Goal: Transaction & Acquisition: Register for event/course

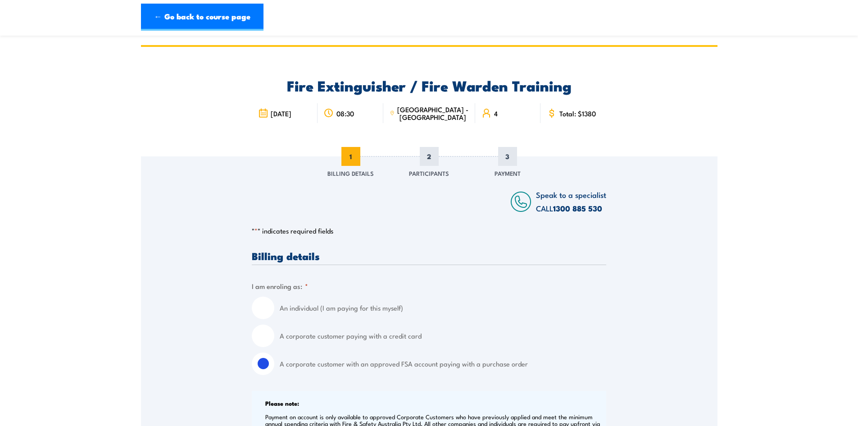
select select "[GEOGRAPHIC_DATA]"
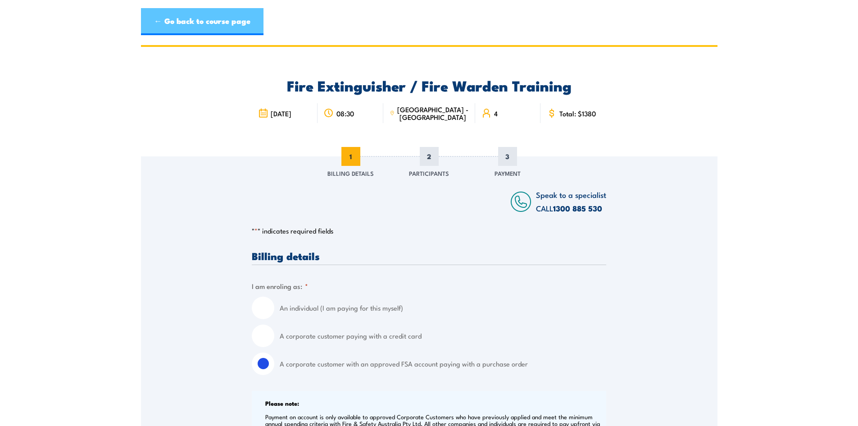
click at [161, 21] on link "← Go back to course page" at bounding box center [202, 21] width 123 height 27
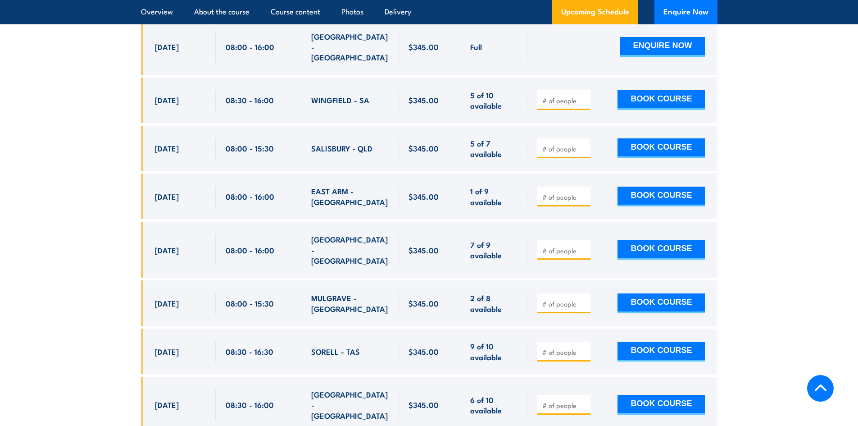
scroll to position [1615, 0]
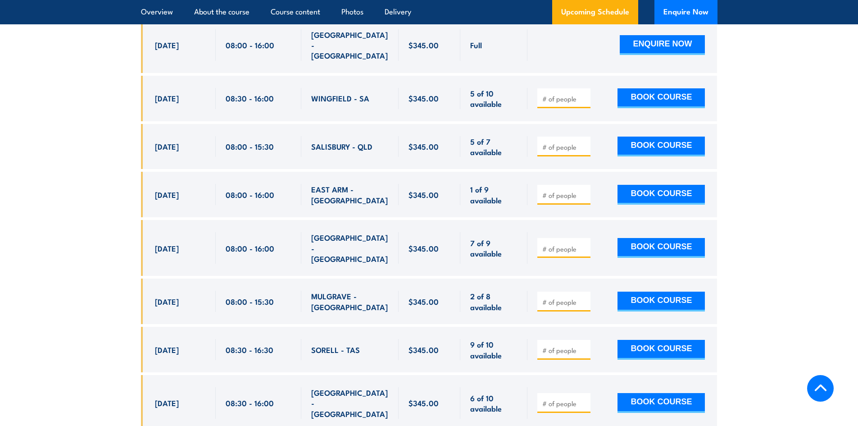
click at [561, 399] on input "number" at bounding box center [564, 403] width 45 height 9
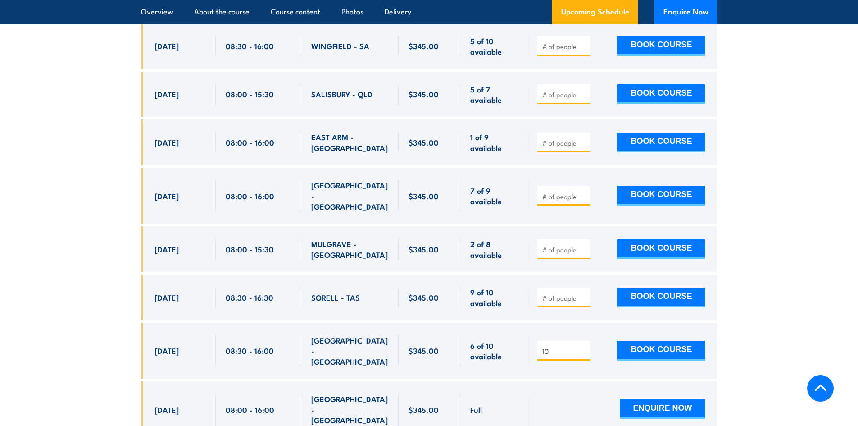
scroll to position [1892, 0]
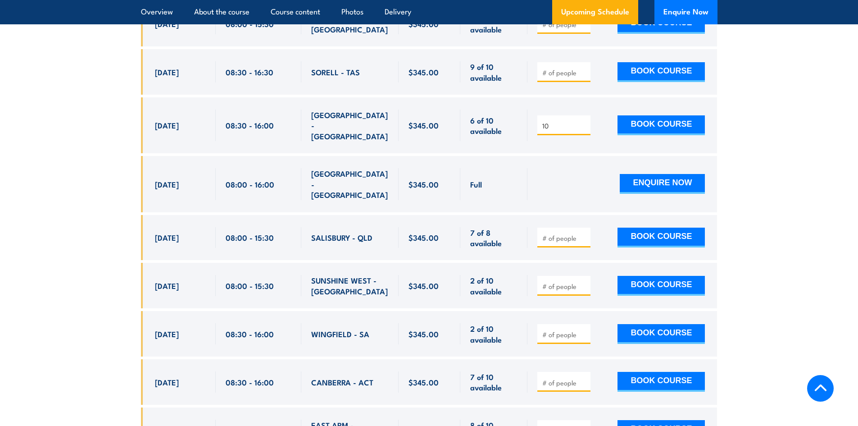
click at [555, 121] on input "10" at bounding box center [564, 125] width 45 height 9
type input "1"
type input "4"
click at [673, 115] on button "BOOK COURSE" at bounding box center [661, 125] width 87 height 20
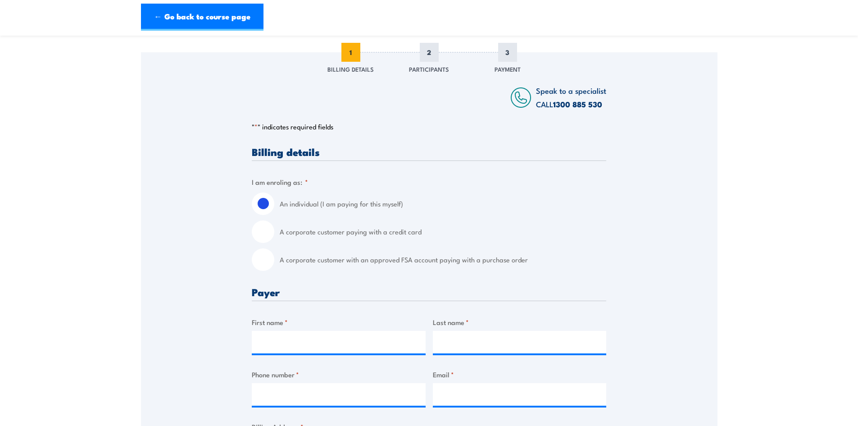
scroll to position [135, 0]
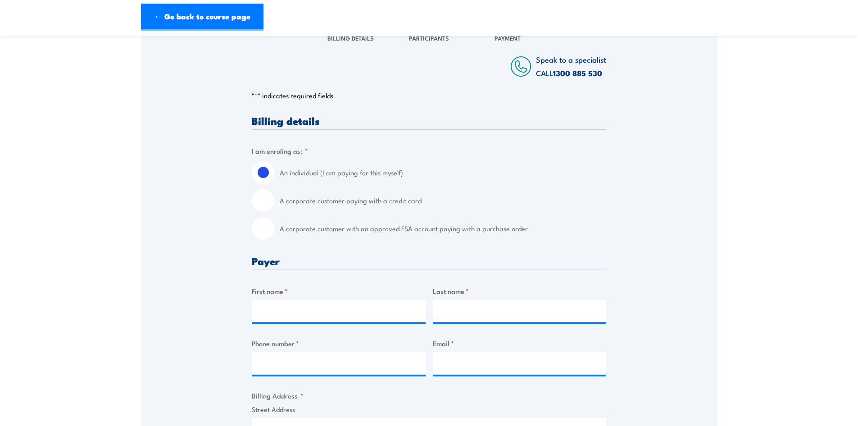
click at [263, 229] on input "A corporate customer with an approved FSA account paying with a purchase order" at bounding box center [263, 228] width 23 height 23
radio input "true"
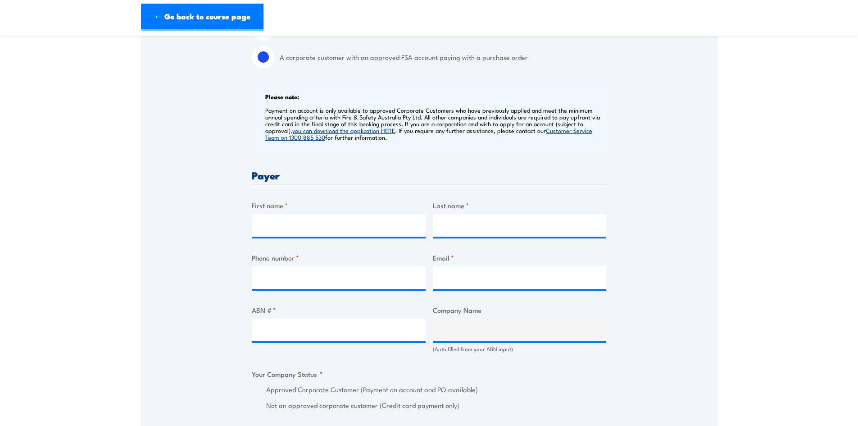
scroll to position [360, 0]
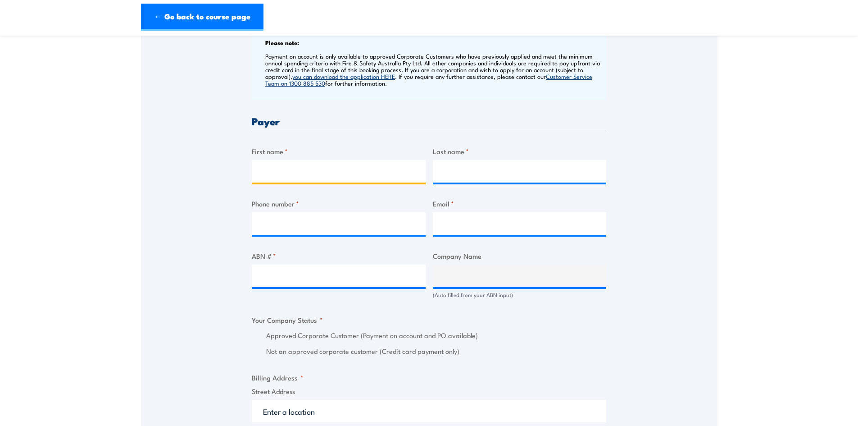
click at [283, 166] on input "First name *" at bounding box center [339, 171] width 174 height 23
type input "Evelyn"
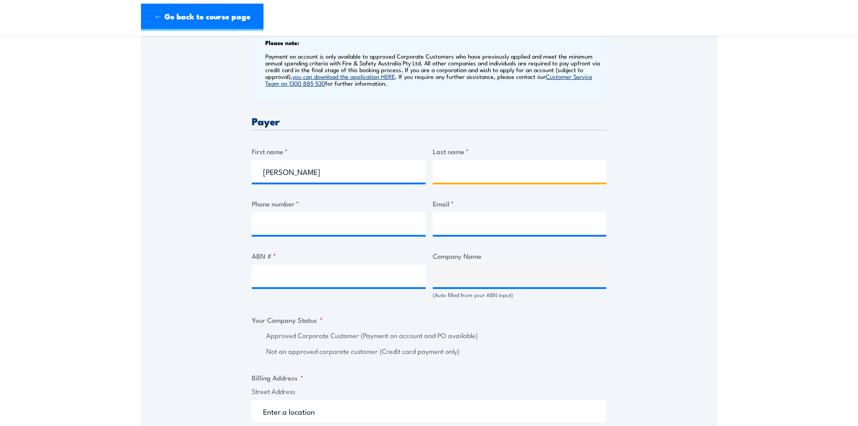
type input "Al-Ekhtiyar"
type input "0419129616"
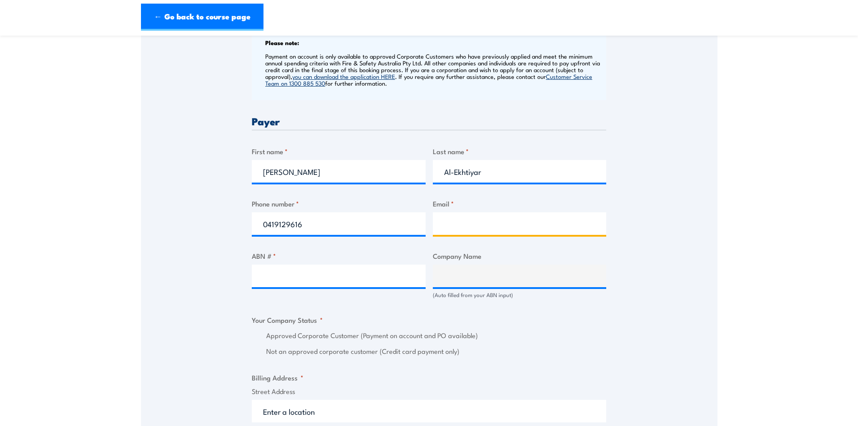
type input "ealekhtiyar@m7.com.au"
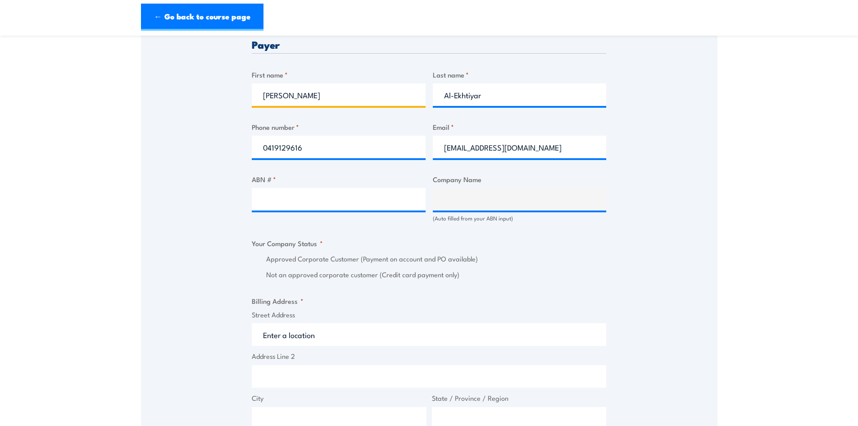
scroll to position [450, 0]
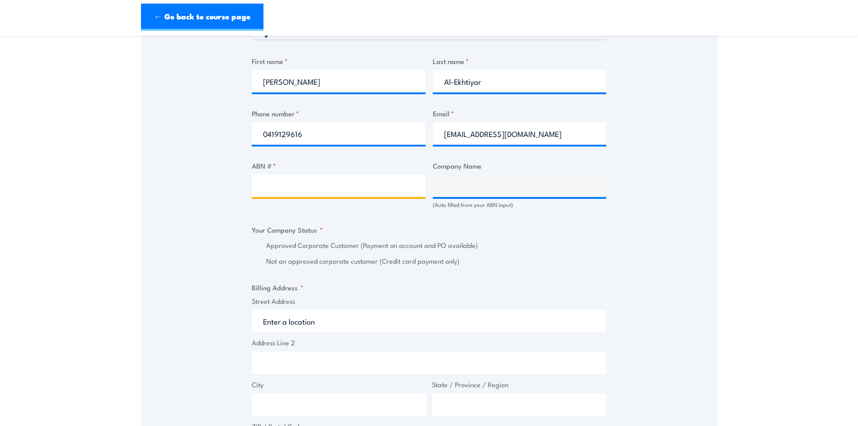
click at [306, 186] on input "ABN # *" at bounding box center [339, 185] width 174 height 23
click at [270, 187] on input "ABN # *" at bounding box center [339, 185] width 174 height 23
paste input "21 096 511 376"
click at [339, 182] on input "21 096 511 376" at bounding box center [339, 185] width 174 height 23
click at [300, 187] on input "21 096 511 376" at bounding box center [339, 185] width 174 height 23
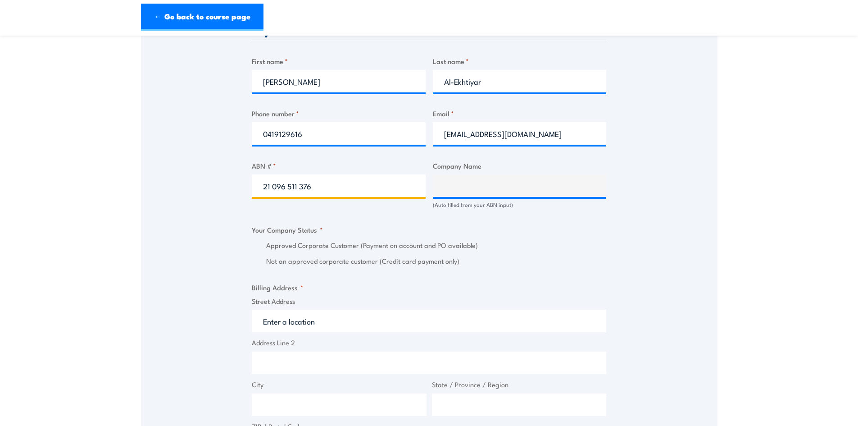
type input "21 096 511376"
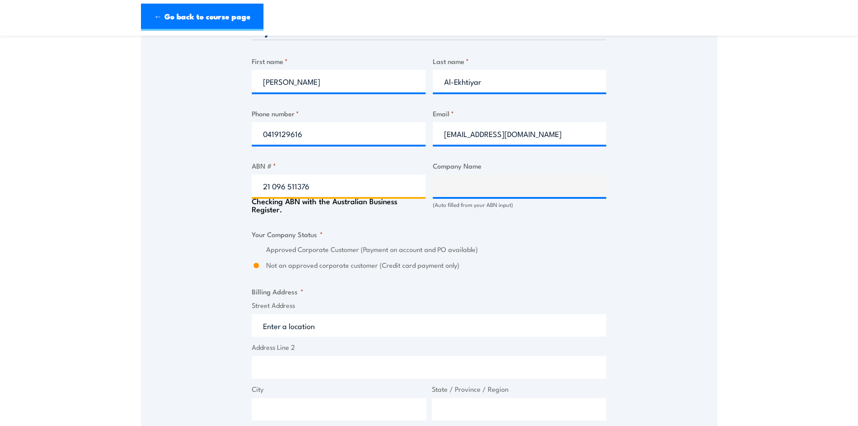
type input "WESTLINK (SERVICES) PTY LIMITED"
radio input "true"
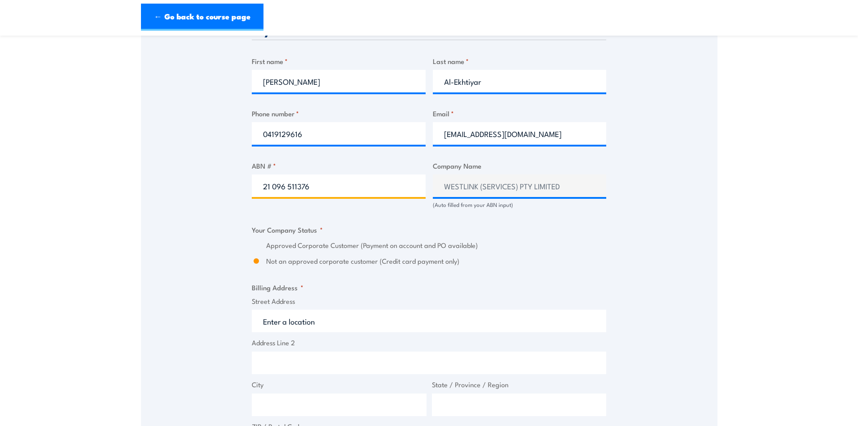
click at [287, 188] on input "21 096 511376" at bounding box center [339, 185] width 174 height 23
type input "21 096511376"
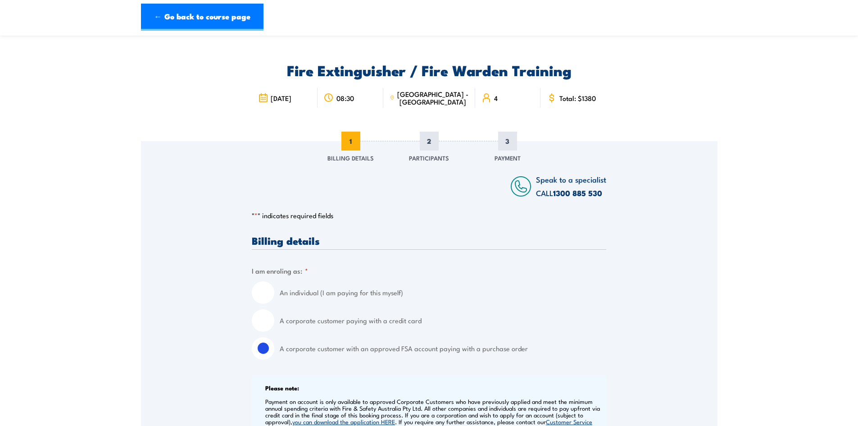
scroll to position [0, 0]
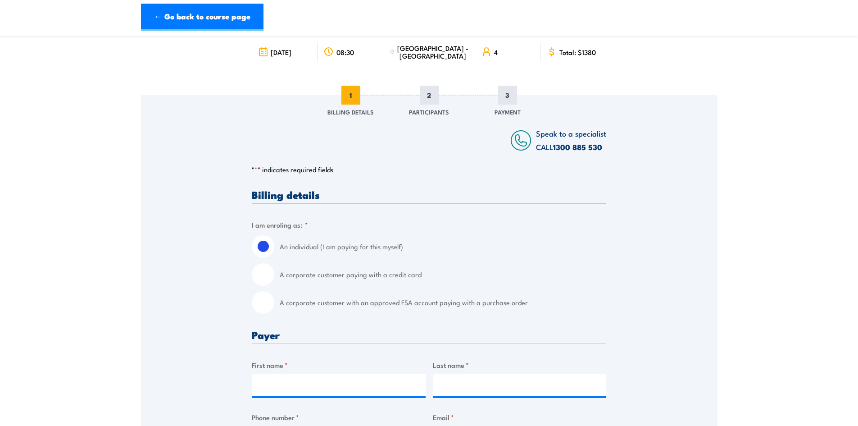
scroll to position [45, 0]
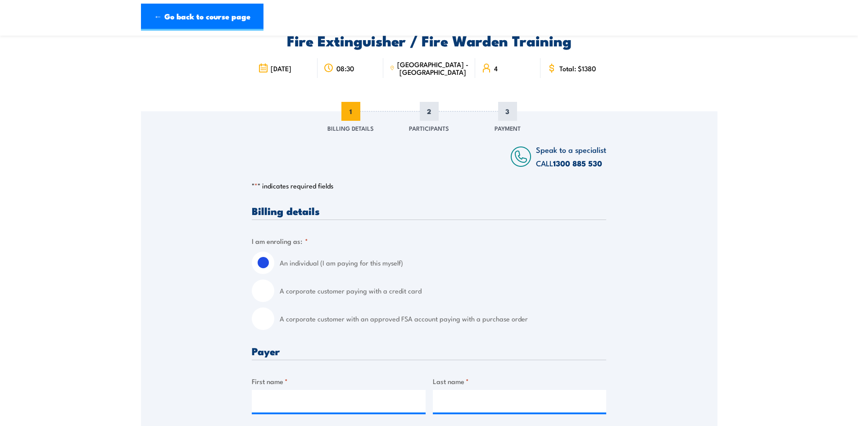
click at [261, 318] on input "A corporate customer with an approved FSA account paying with a purchase order" at bounding box center [263, 318] width 23 height 23
radio input "true"
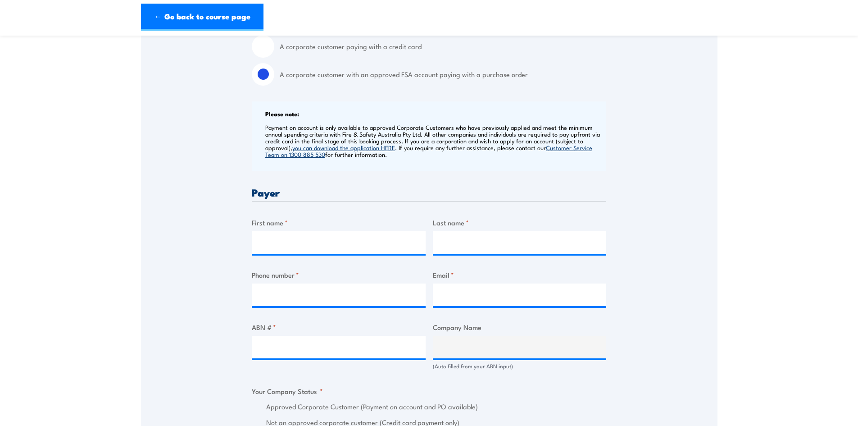
scroll to position [315, 0]
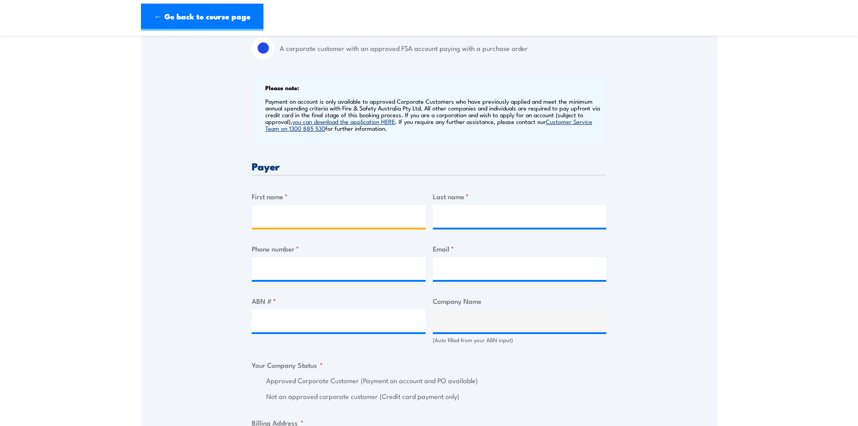
click at [348, 217] on input "First name *" at bounding box center [339, 216] width 174 height 23
type input "Evelyn"
type input "Al-Ekhtiyar"
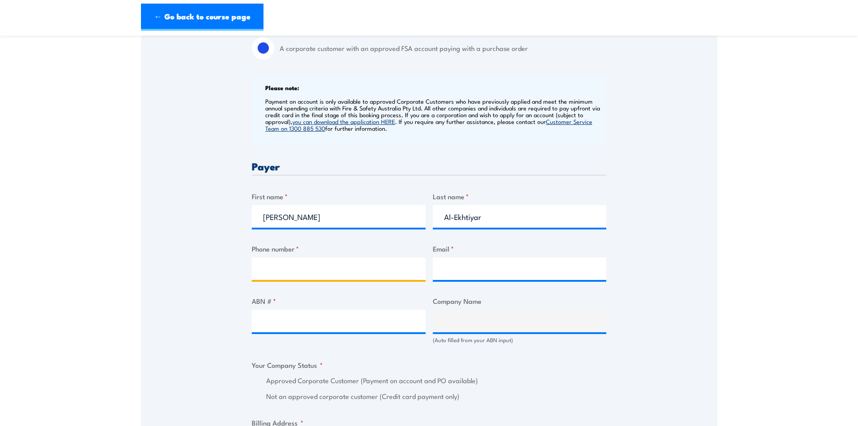
type input "0419129616"
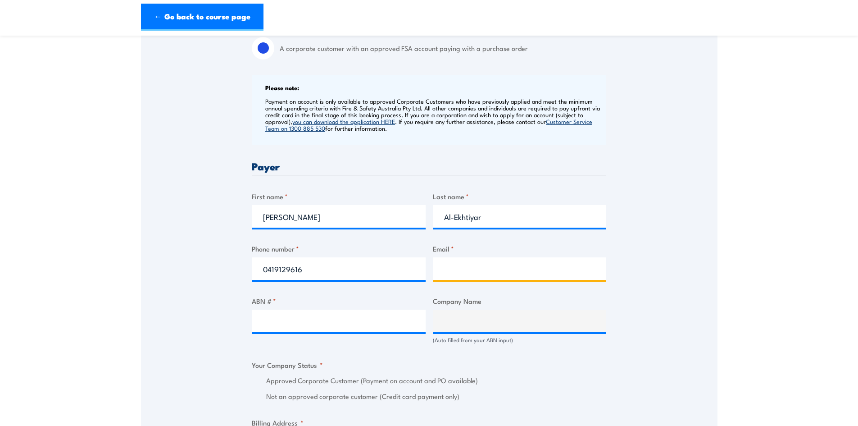
type input "ealekhtiyar@m7.com.au"
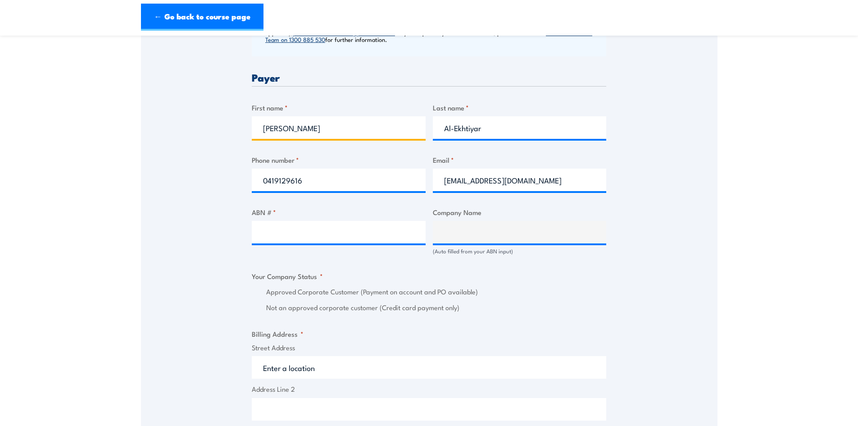
scroll to position [405, 0]
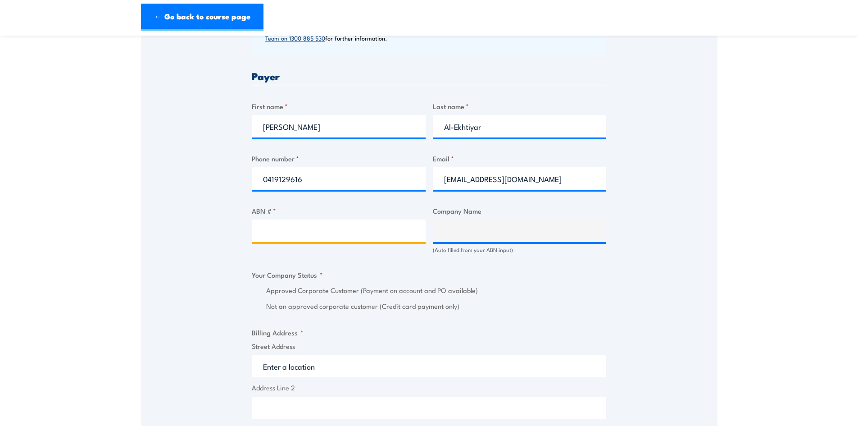
click at [336, 230] on input "ABN # *" at bounding box center [339, 230] width 174 height 23
click at [265, 227] on input "ABN # *" at bounding box center [339, 230] width 174 height 23
paste input "ABN 21 096 511 376"
click at [279, 232] on input "ABN 21 096 511 376" at bounding box center [339, 230] width 174 height 23
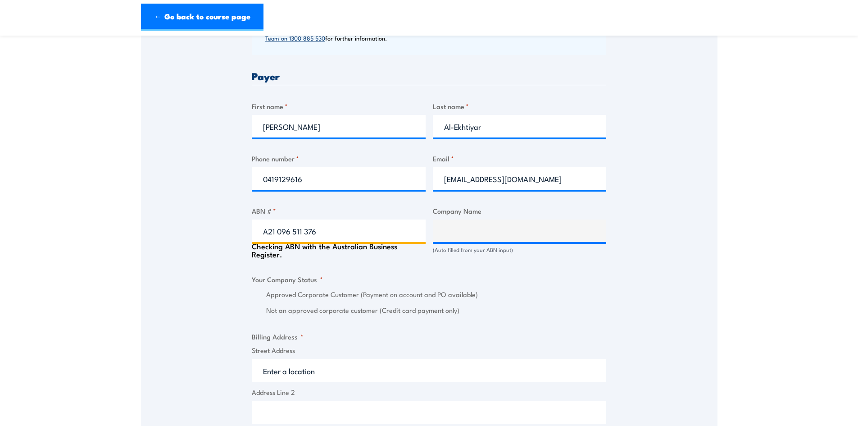
type input "21 096 511 376"
type input "WESTLINK (SERVICES) PTY LIMITED"
radio input "true"
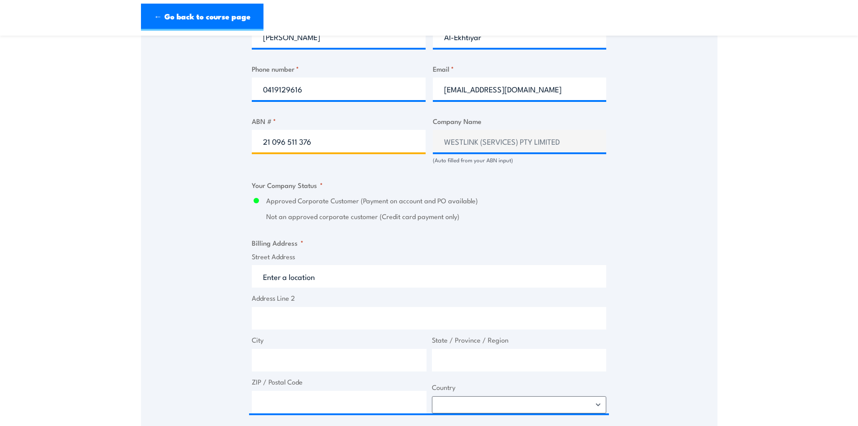
scroll to position [496, 0]
type input "21 096 511 376"
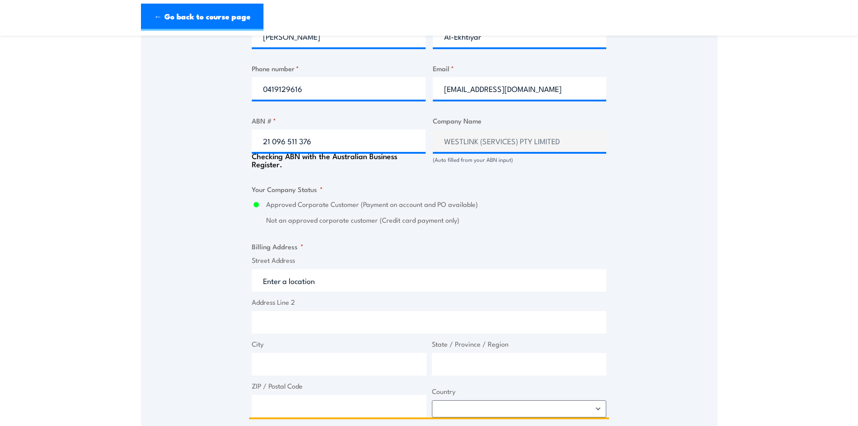
click at [343, 278] on input "Street Address" at bounding box center [429, 280] width 355 height 23
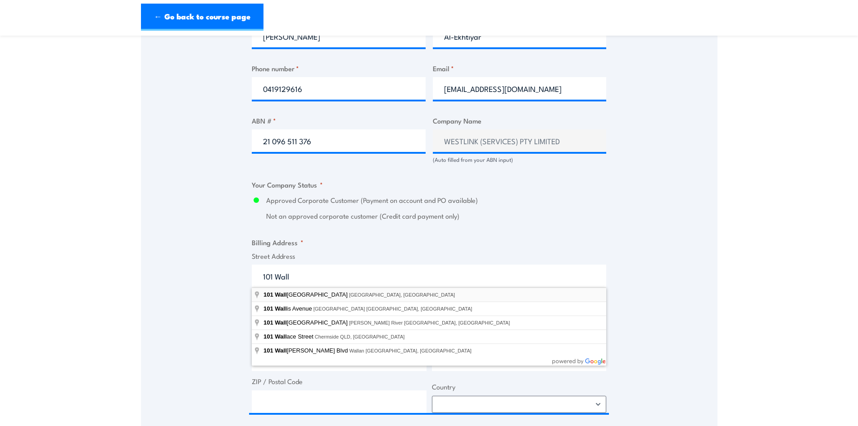
type input "101 Wallgrove Road, Eastern Creek NSW, Australia"
type input "101 Wallgrove Rd"
type input "Eastern Creek"
type input "New South Wales"
type input "2766"
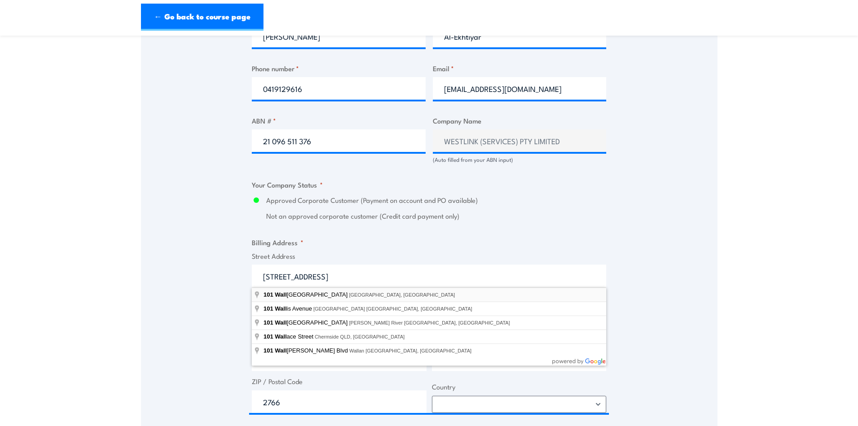
select select "Australia"
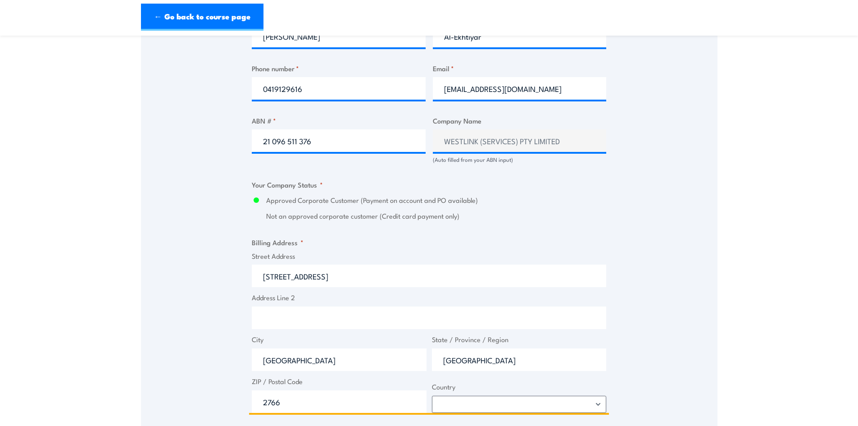
click at [273, 320] on input "Address Line 2" at bounding box center [429, 317] width 355 height 23
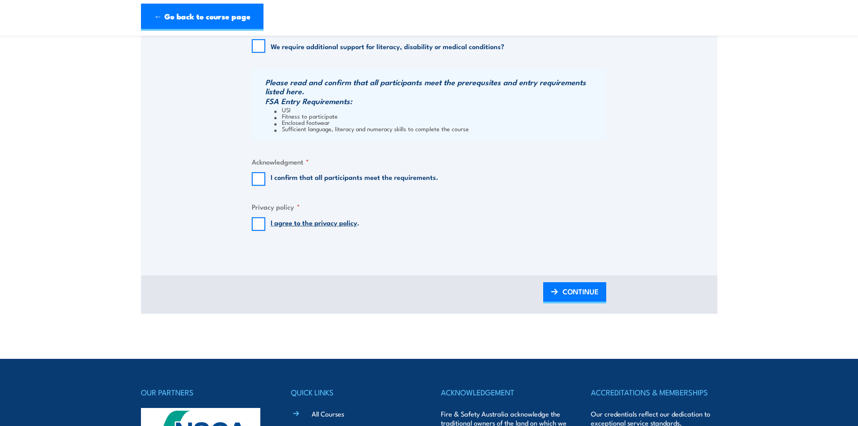
scroll to position [901, 0]
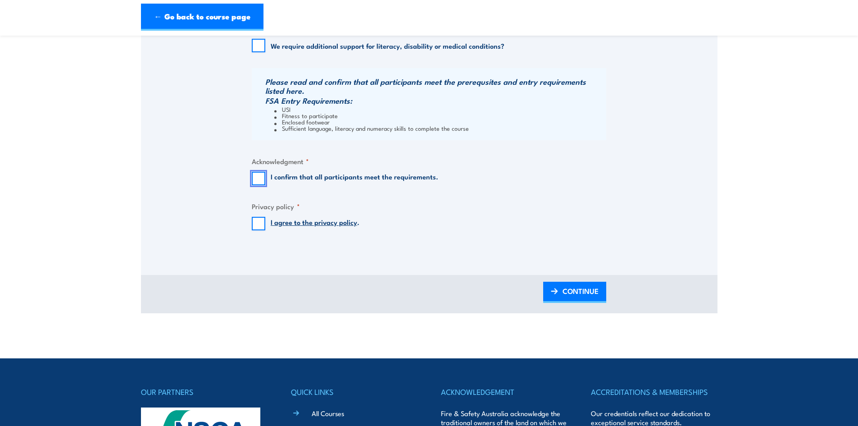
drag, startPoint x: 256, startPoint y: 177, endPoint x: 268, endPoint y: 180, distance: 12.3
click at [256, 177] on input "I confirm that all participants meet the requirements." at bounding box center [259, 179] width 14 height 14
checkbox input "true"
click at [571, 293] on span "CONTINUE" at bounding box center [581, 291] width 36 height 24
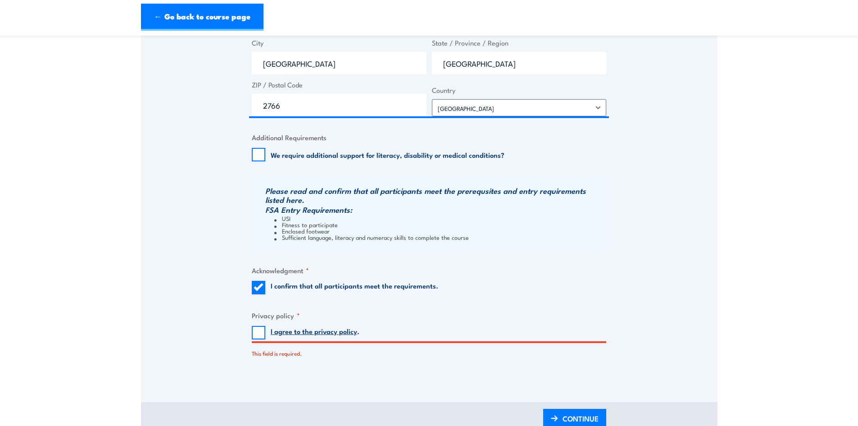
scroll to position [835, 0]
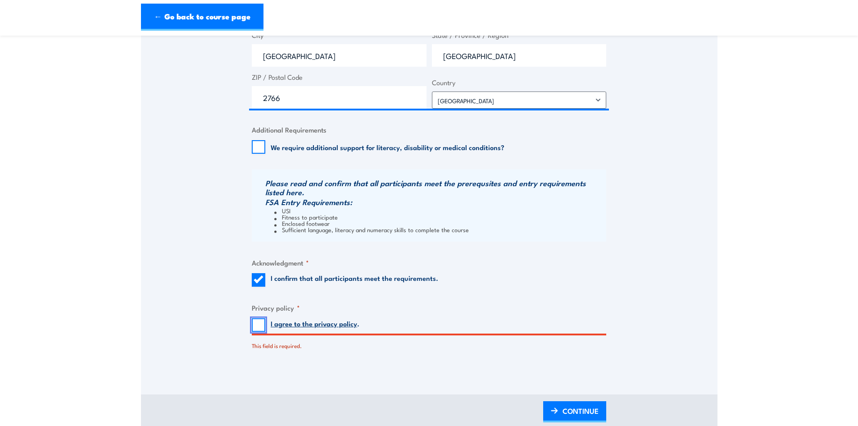
click at [259, 325] on input "I agree to the privacy policy ." at bounding box center [259, 325] width 14 height 14
checkbox input "true"
click at [585, 412] on span "CONTINUE" at bounding box center [581, 411] width 36 height 24
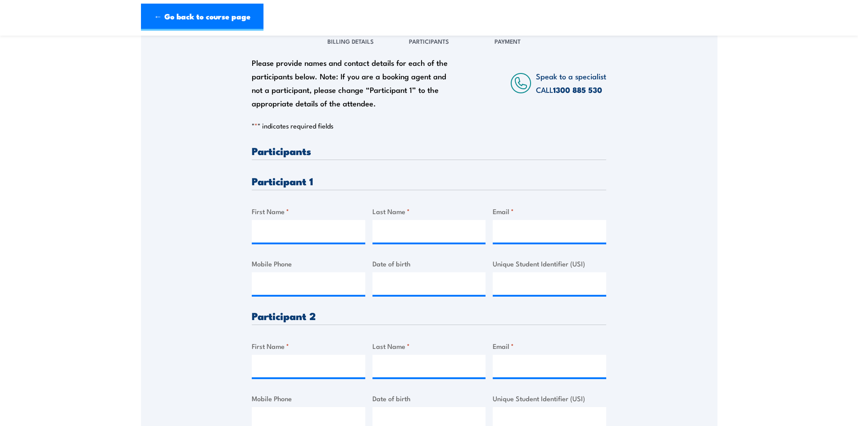
scroll to position [135, 0]
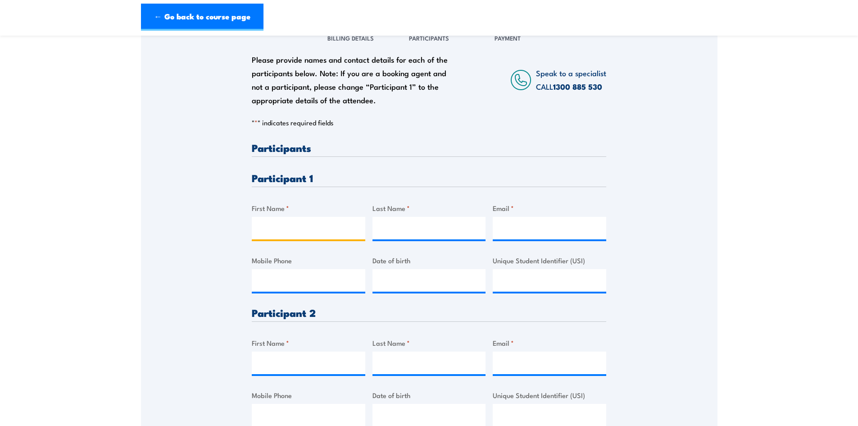
click at [303, 227] on input "First Name *" at bounding box center [309, 228] width 114 height 23
type input "Sylvio"
type input "Caruana"
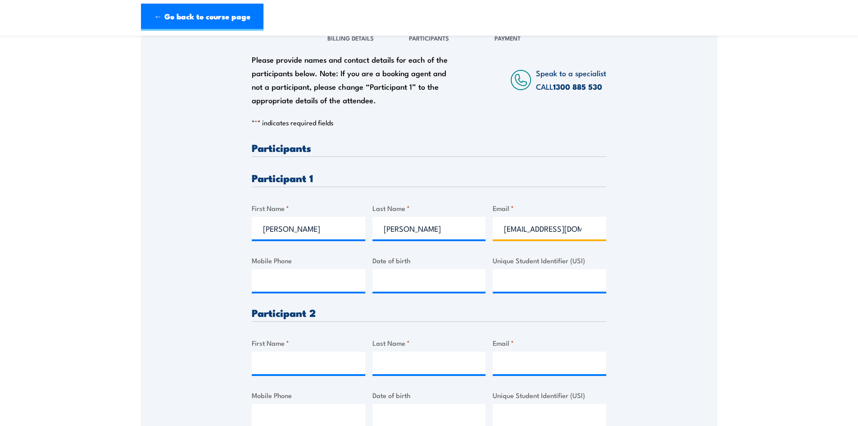
type input "scaruana@m7.com.au"
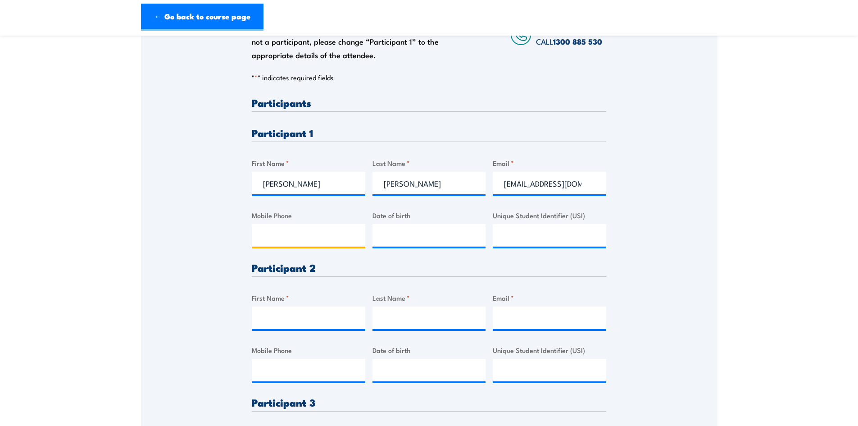
click at [277, 235] on input "Mobile Phone" at bounding box center [309, 235] width 114 height 23
type input "0412268712"
click at [757, 36] on section "Fire Extinguisher / Fire Warden Training 08:30 4 "" at bounding box center [429, 299] width 858 height 868
click at [388, 232] on input "__/__/____" at bounding box center [430, 235] width 114 height 23
type input "03/10/1965"
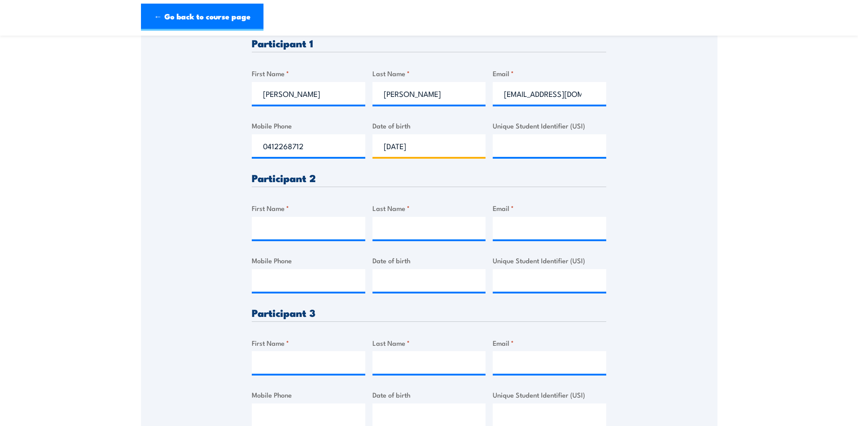
scroll to position [270, 0]
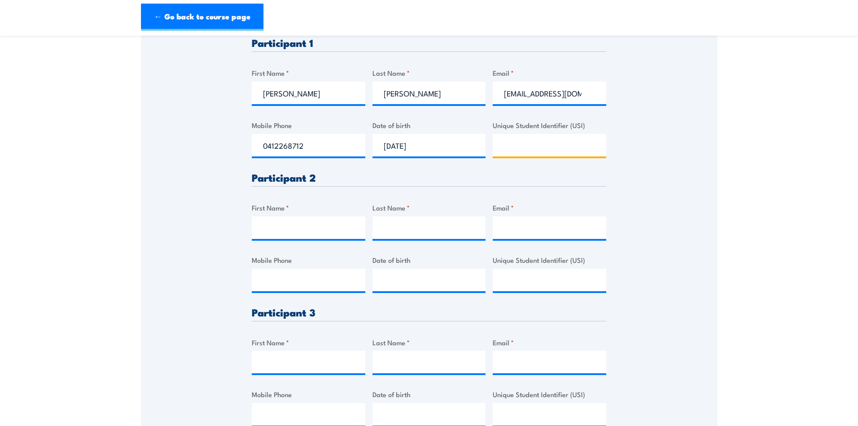
click at [569, 144] on input "Unique Student Identifier (USI)" at bounding box center [550, 145] width 114 height 23
type input "TBA"
click at [288, 228] on input "First Name *" at bounding box center [309, 227] width 114 height 23
type input "Carla Marie"
type input "Al-Ekhtiyar"
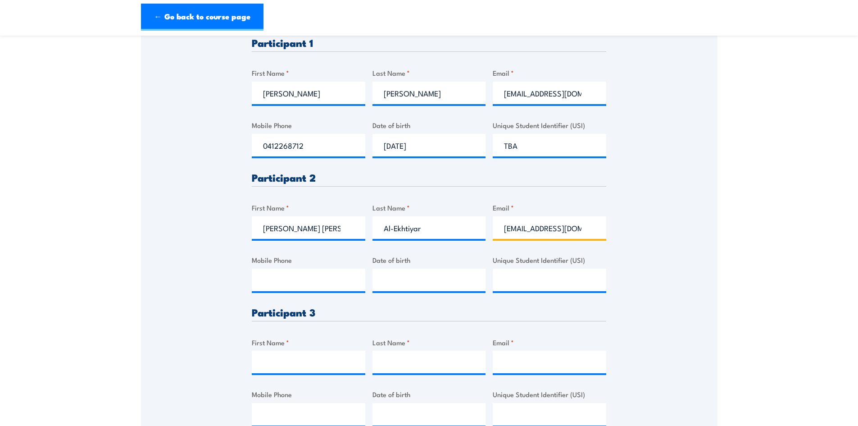
scroll to position [0, 3]
type input "calekhtiyar@m7.com.au"
click at [279, 276] on input "Mobile Phone" at bounding box center [309, 279] width 114 height 23
click at [332, 285] on input "Mobile Phone" at bounding box center [309, 279] width 114 height 23
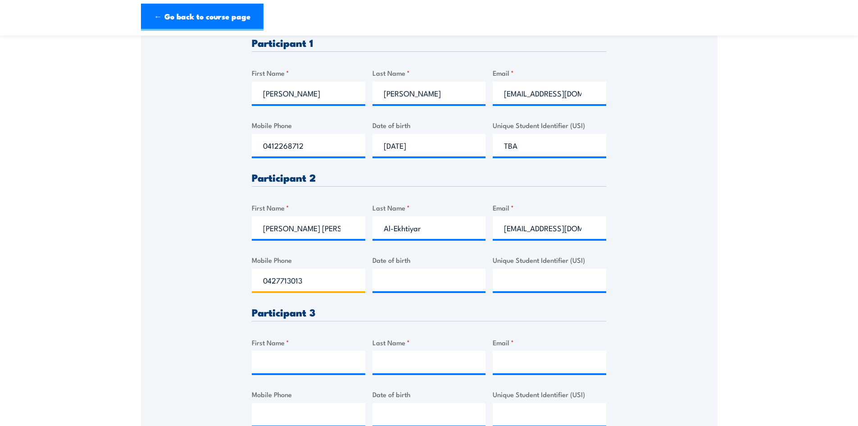
type input "0427713013"
type input "17/08/2000"
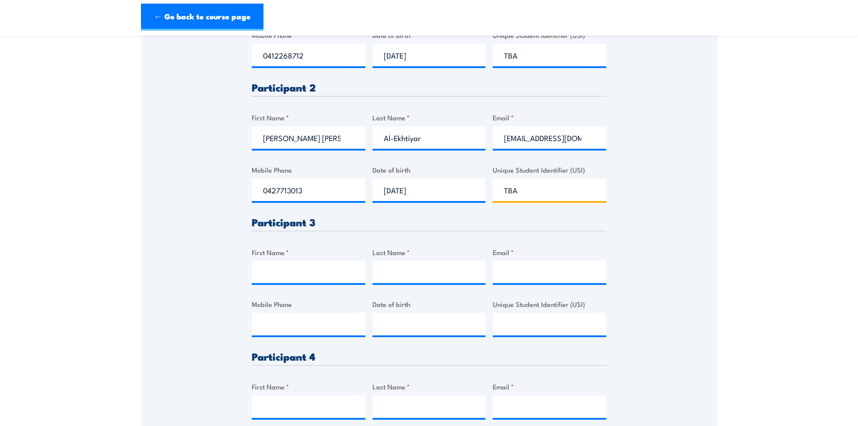
type input "TBA"
click at [279, 269] on input "First Name *" at bounding box center [309, 271] width 114 height 23
type input "Rhys"
type input "O'Connor"
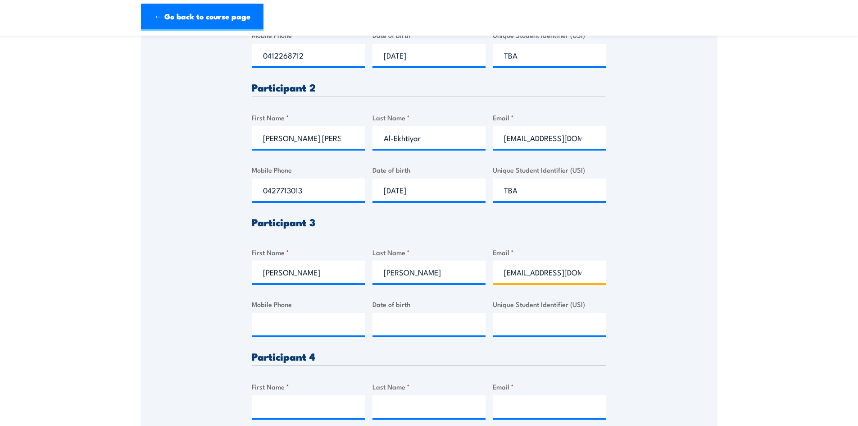
type input "roconnor@m7.com.au"
click at [279, 323] on input "Mobile Phone" at bounding box center [309, 324] width 114 height 23
type input "0467732037"
type input "__/__/____"
click at [435, 326] on input "__/__/____" at bounding box center [430, 324] width 114 height 23
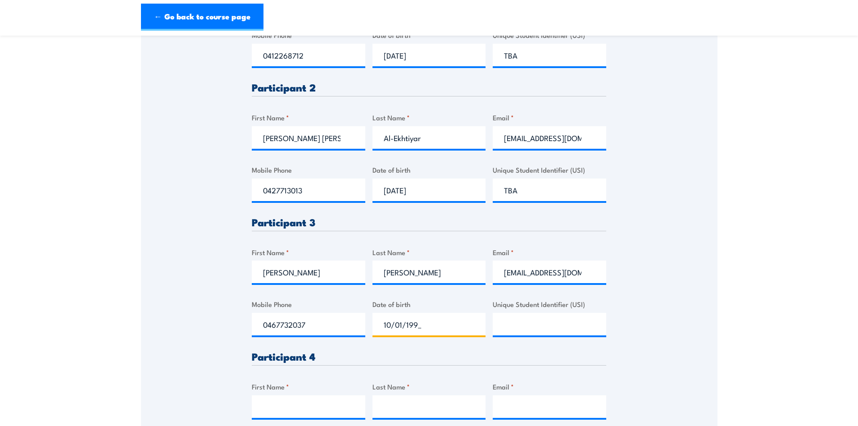
type input "10/01/1992"
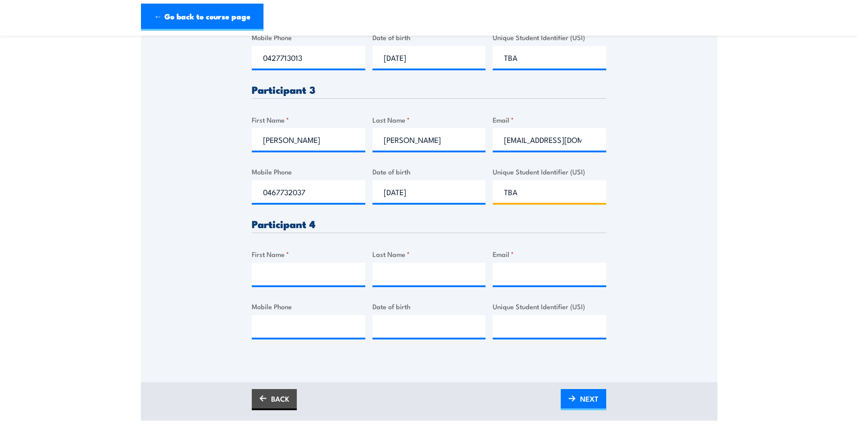
scroll to position [496, 0]
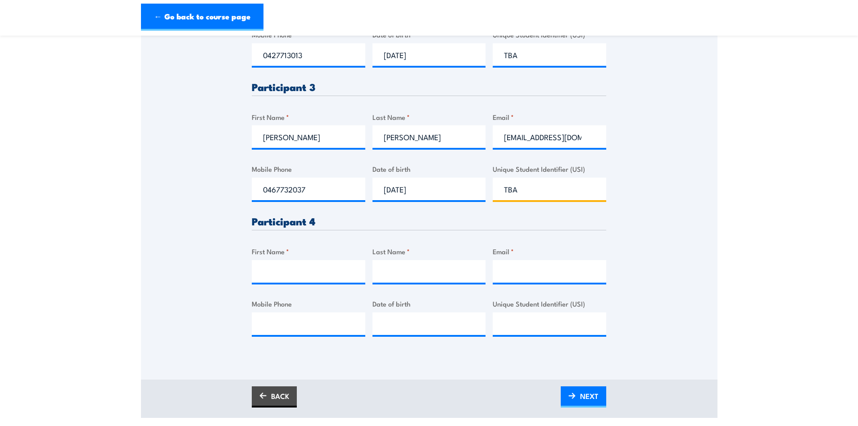
type input "TBA"
click at [279, 264] on input "First Name *" at bounding box center [309, 271] width 114 height 23
type input "Rachael"
type input "Azoury"
type input "razoury@m7.com.au"
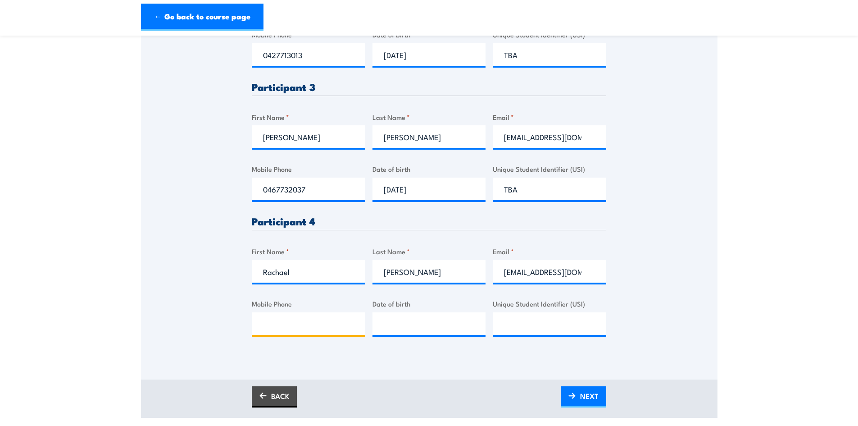
click at [278, 320] on input "Mobile Phone" at bounding box center [309, 323] width 114 height 23
type input "0429225097"
click at [443, 323] on input "__/__/____" at bounding box center [430, 323] width 114 height 23
type input "13/07/____"
type input "__/__/____"
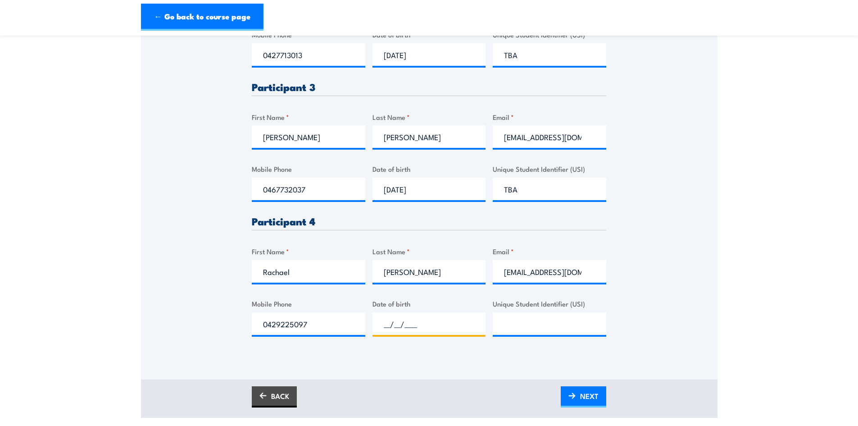
click at [405, 316] on input "__/__/____" at bounding box center [430, 323] width 114 height 23
type input "13/07/1985"
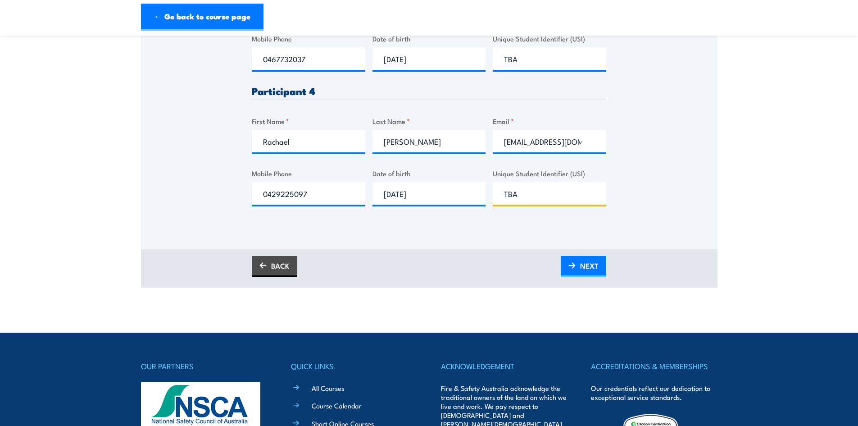
scroll to position [631, 0]
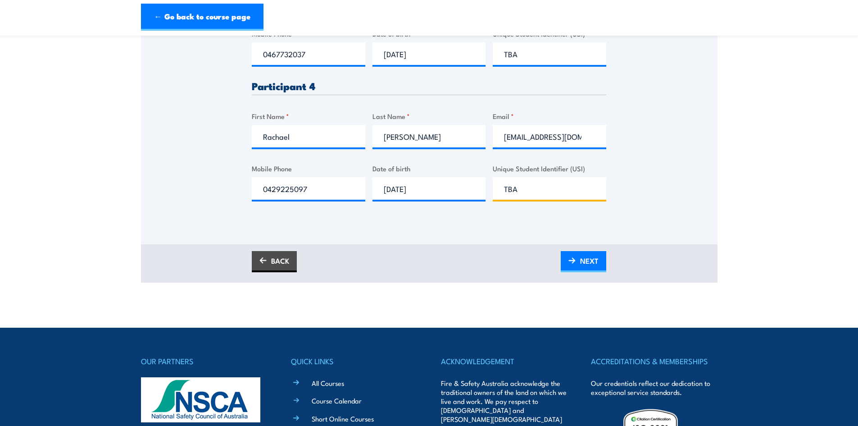
type input "TBA"
click at [585, 257] on span "NEXT" at bounding box center [589, 261] width 18 height 24
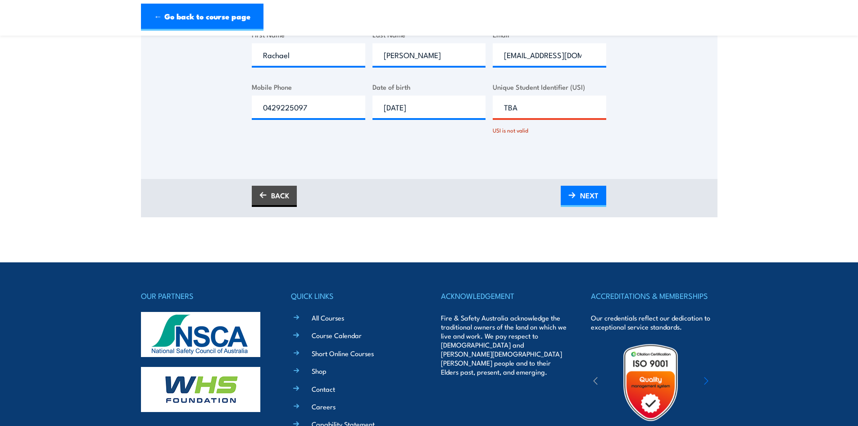
scroll to position [637, 0]
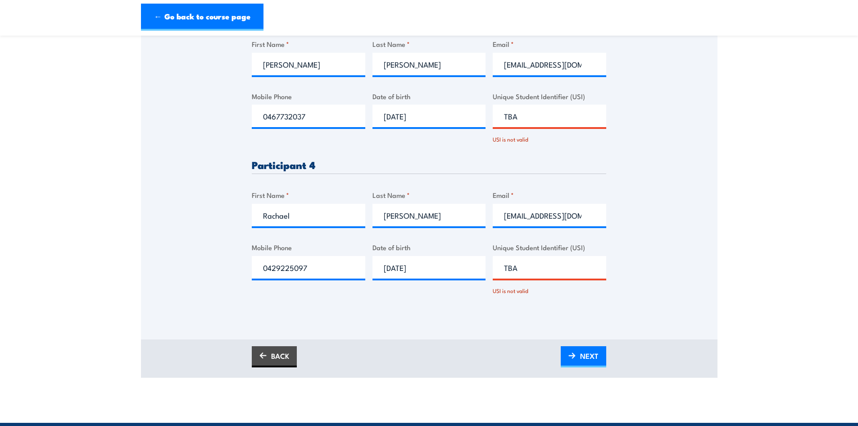
click at [522, 268] on input "TBA" at bounding box center [550, 267] width 114 height 23
type input "T"
type input "J"
type input "J4JA94VZLB"
click at [540, 117] on input "TBA" at bounding box center [550, 116] width 114 height 23
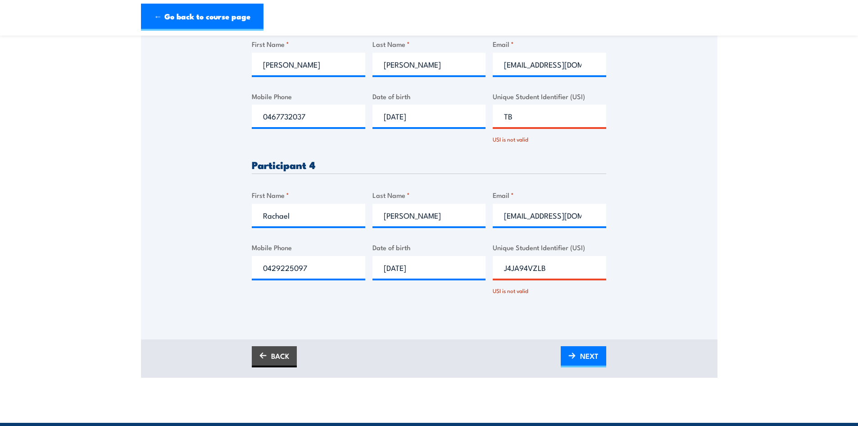
type input "T"
type input "5"
type input "4899K7RZPS"
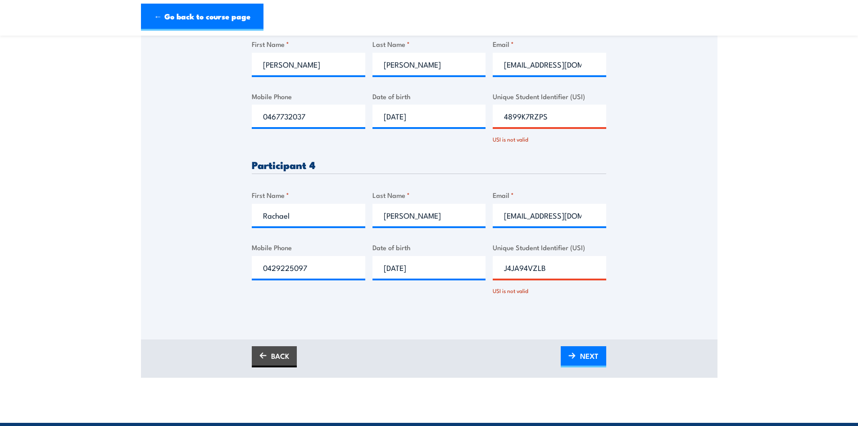
click at [583, 268] on input "J4JA94VZLB" at bounding box center [550, 267] width 114 height 23
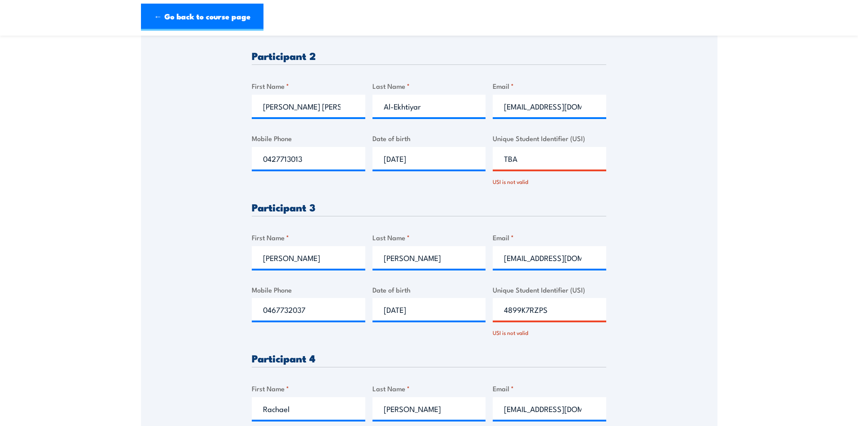
scroll to position [456, 0]
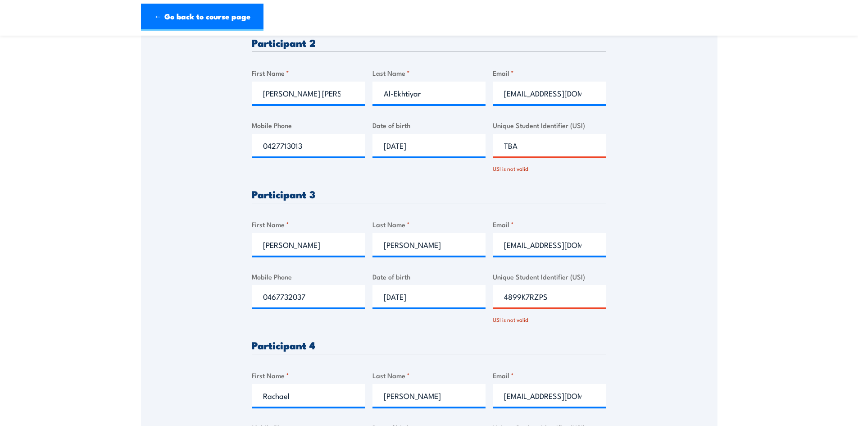
click at [533, 146] on input "TBA" at bounding box center [550, 145] width 114 height 23
type input "T"
type input "8R9CS82846"
click at [651, 124] on div "Please provide names and contact details for each of the participants below. No…" at bounding box center [429, 97] width 577 height 794
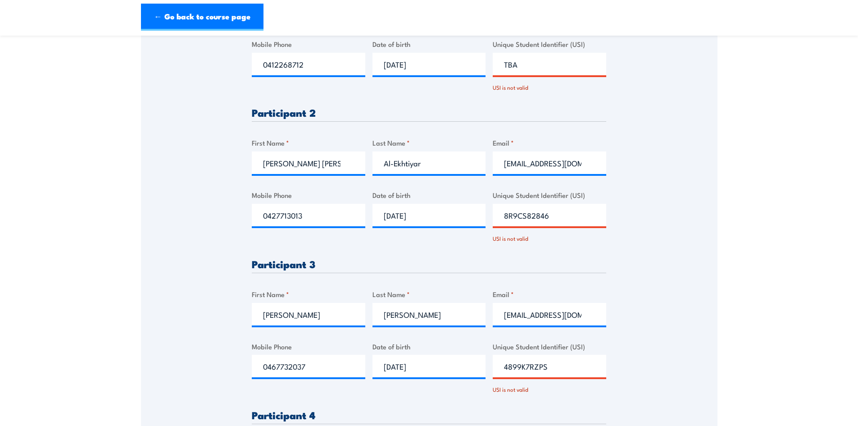
scroll to position [231, 0]
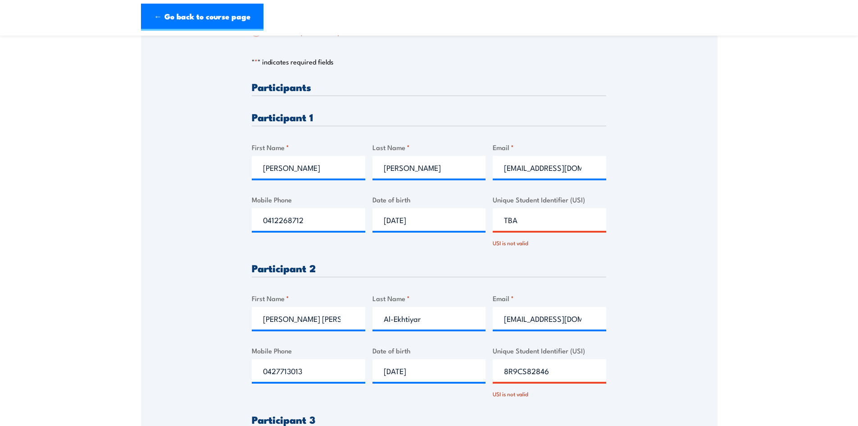
click at [539, 223] on input "TBA" at bounding box center [550, 219] width 114 height 23
type input "T"
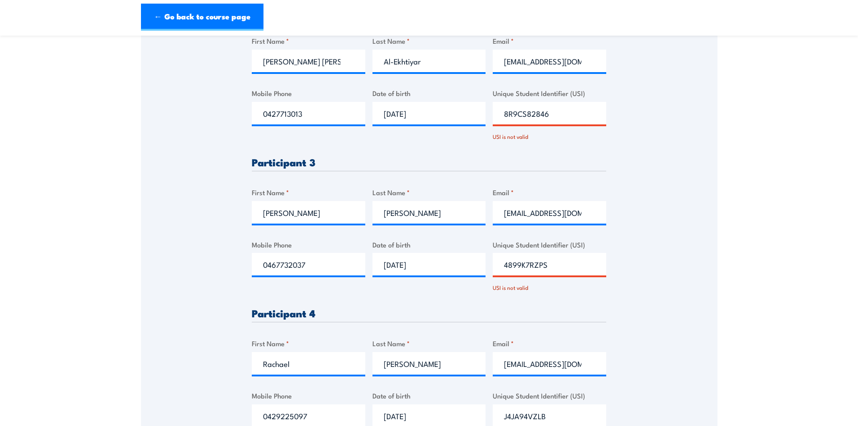
scroll to position [501, 0]
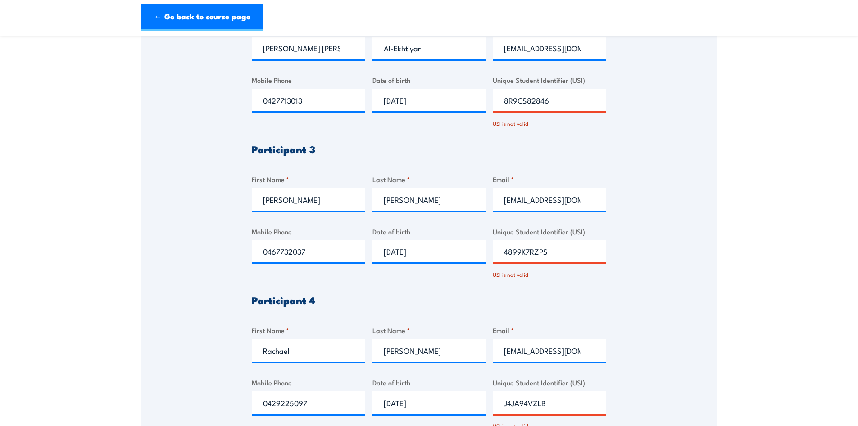
click at [564, 102] on input "8R9CS82846" at bounding box center [550, 100] width 114 height 23
click at [664, 129] on div "Please provide names and contact details for each of the participants below. No…" at bounding box center [429, 52] width 577 height 794
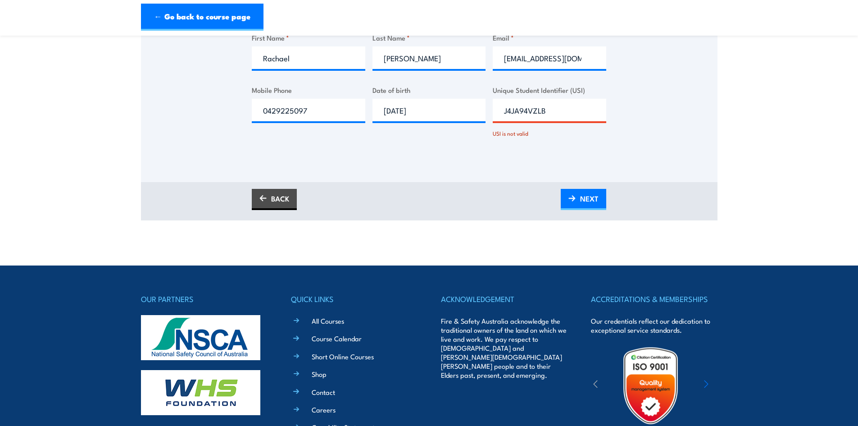
scroll to position [727, 0]
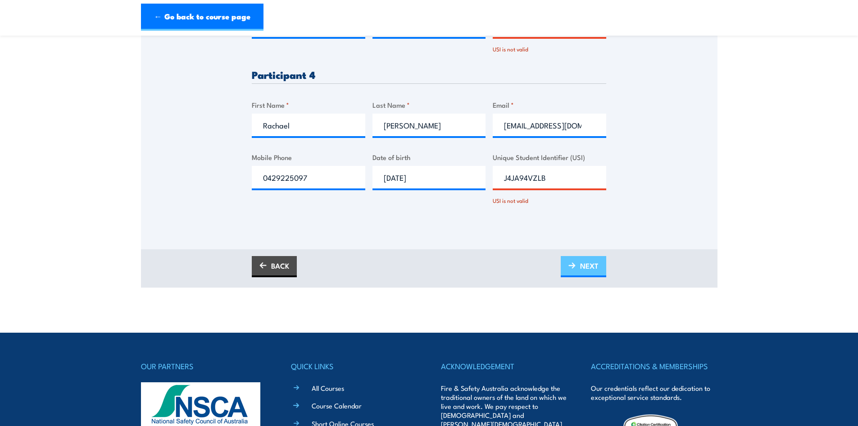
click at [579, 267] on link "NEXT" at bounding box center [583, 266] width 45 height 21
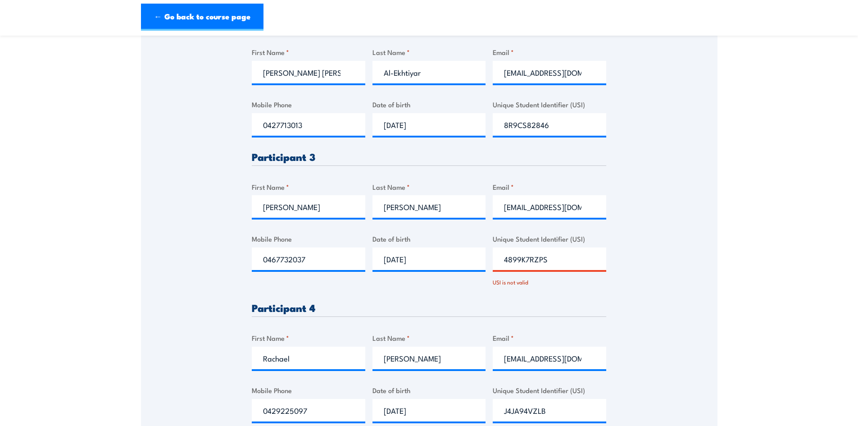
scroll to position [456, 0]
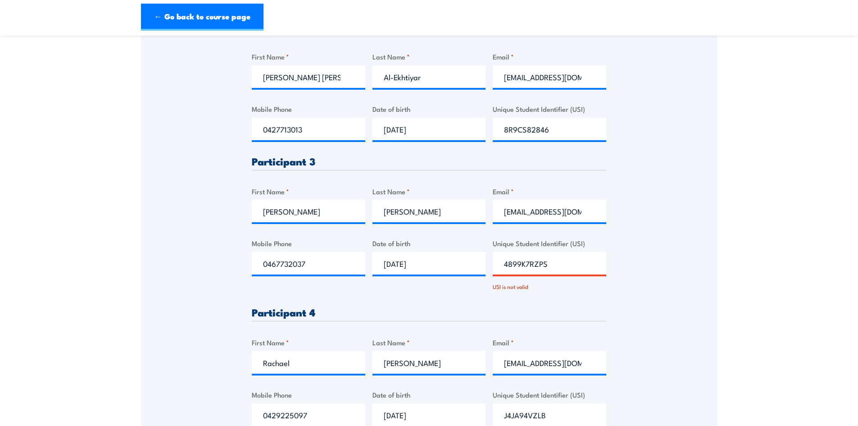
click at [547, 264] on input "4899K7RZPS" at bounding box center [550, 263] width 114 height 23
type input "4899K7RZP2"
click at [638, 259] on div "Please provide names and contact details for each of the participants below. No…" at bounding box center [429, 72] width 577 height 745
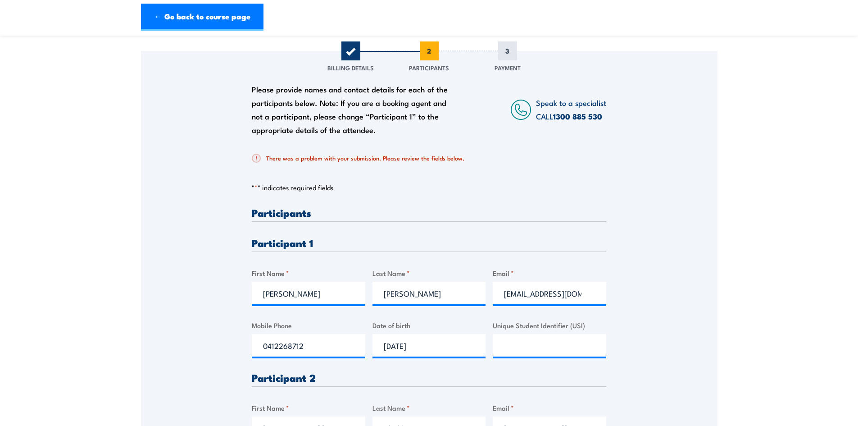
scroll to position [231, 0]
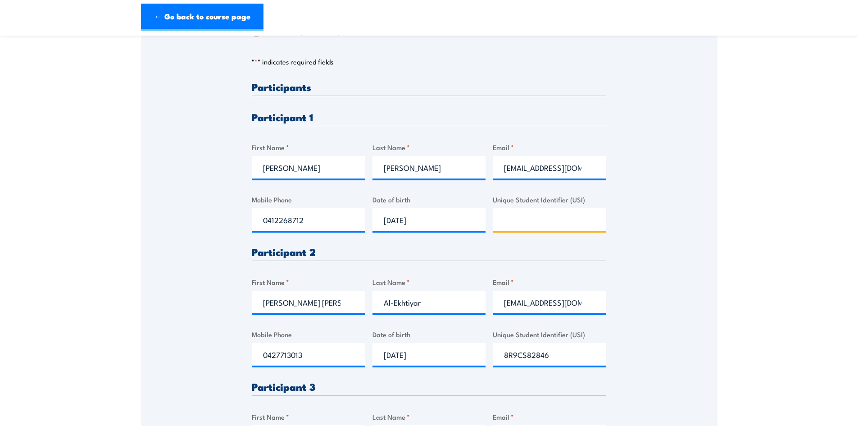
click at [515, 218] on input "Unique Student Identifier (USI)" at bounding box center [550, 219] width 114 height 23
type input "z"
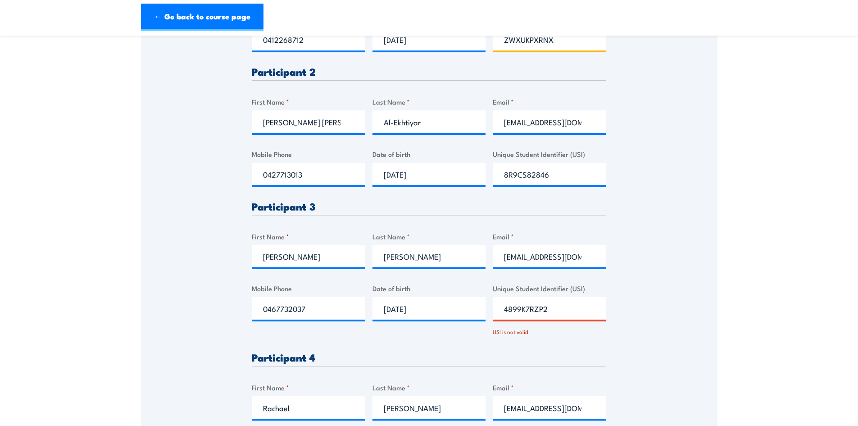
scroll to position [591, 0]
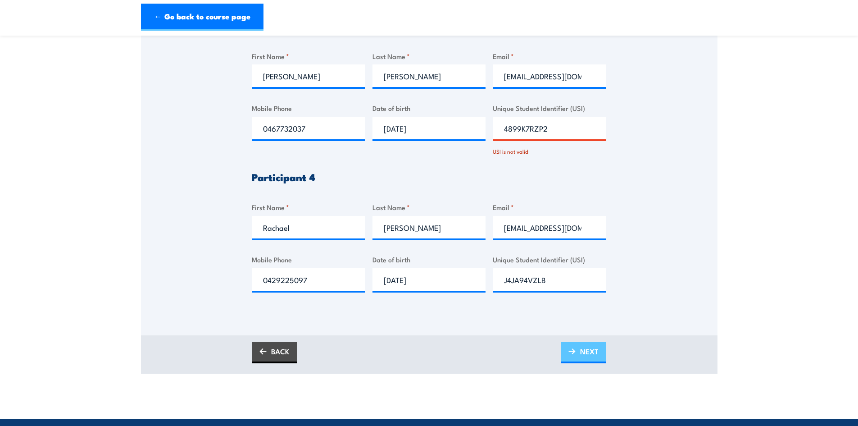
type input "ZWXUKPXRNX"
click at [596, 350] on span "NEXT" at bounding box center [589, 351] width 18 height 24
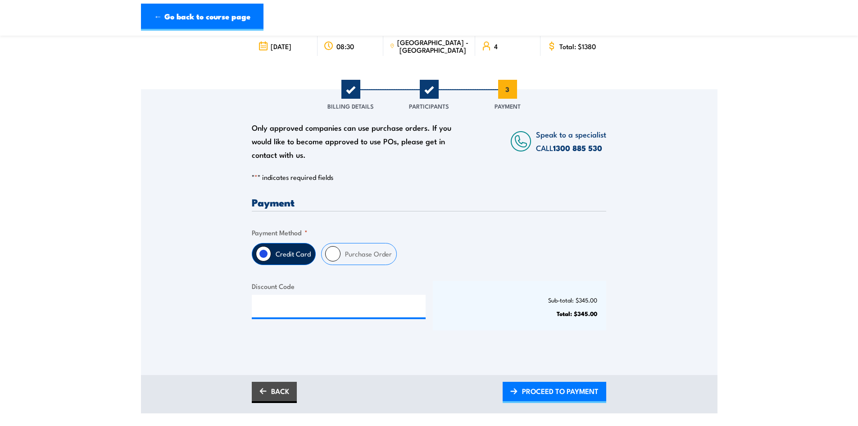
scroll to position [90, 0]
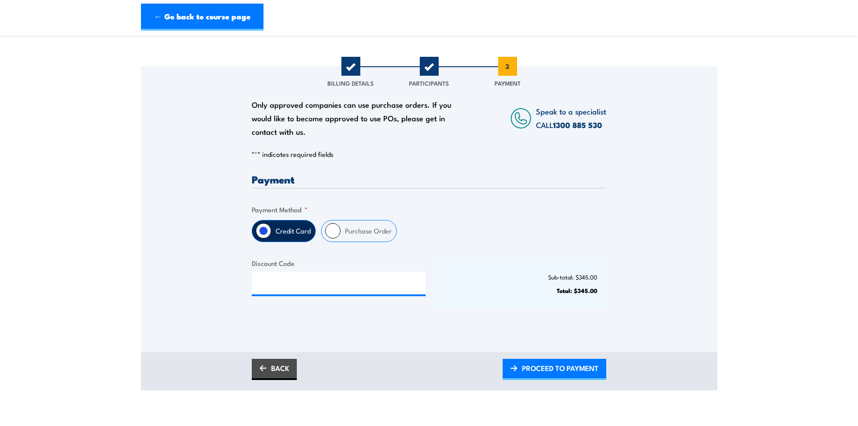
click at [332, 233] on input "Purchase Order" at bounding box center [332, 230] width 15 height 15
radio input "true"
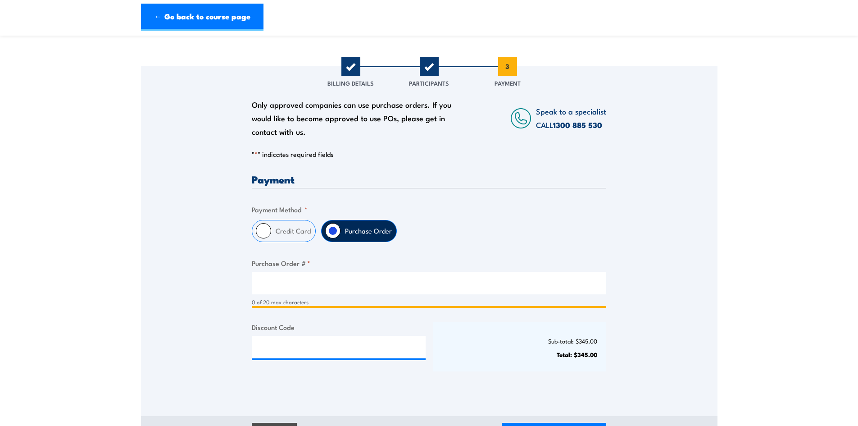
click at [298, 284] on input "Purchase Order # *" at bounding box center [429, 283] width 355 height 23
paste input "WK012546"
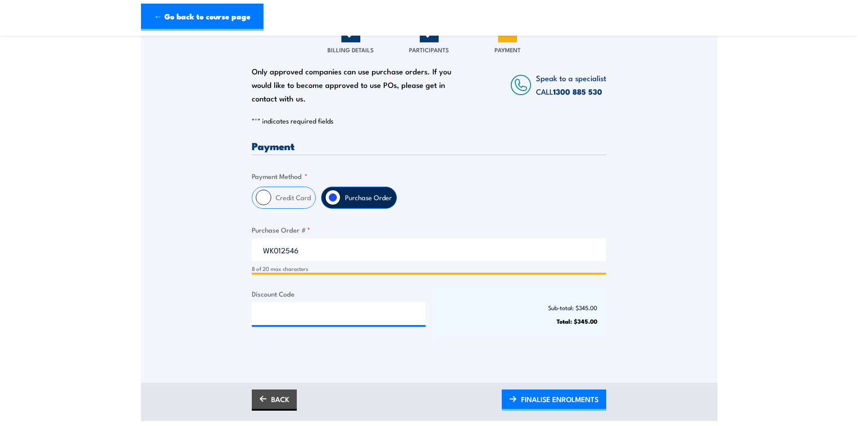
scroll to position [180, 0]
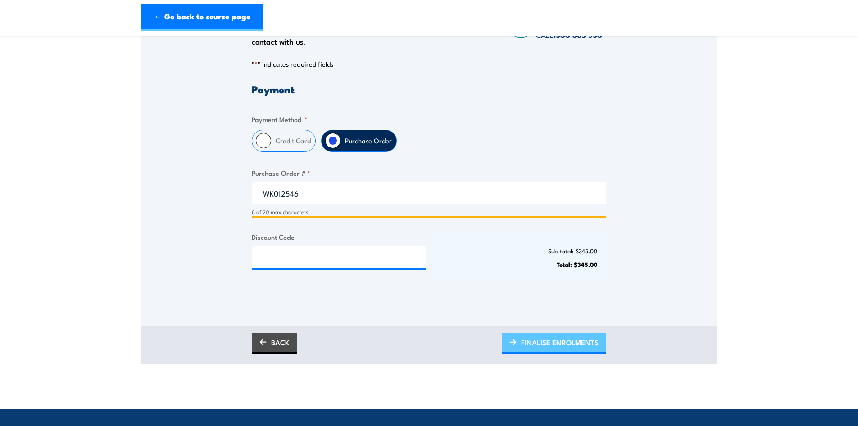
type input "WK012546"
click at [572, 341] on span "FINALISE ENROLMENTS" at bounding box center [559, 342] width 77 height 24
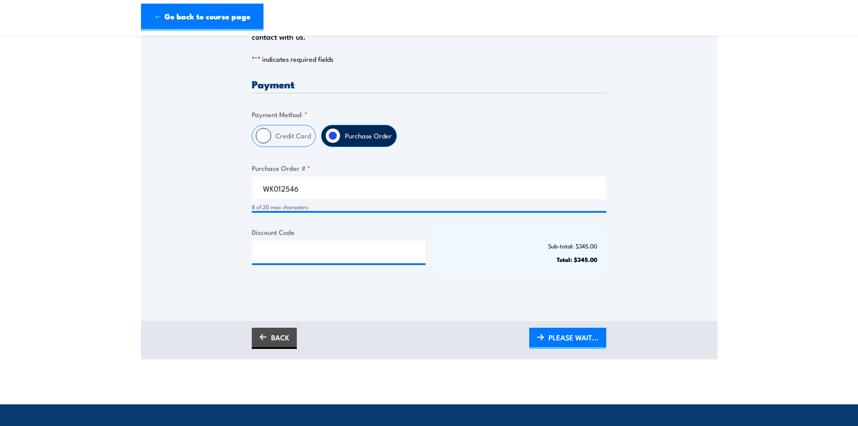
scroll to position [225, 0]
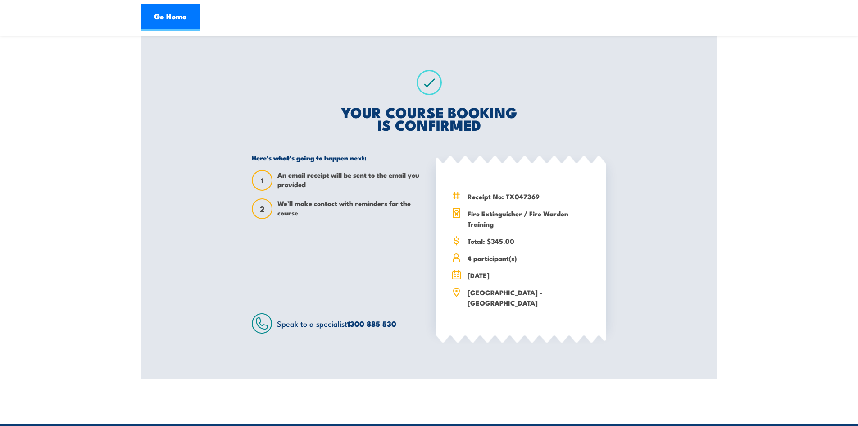
scroll to position [135, 0]
